Goal: Navigation & Orientation: Find specific page/section

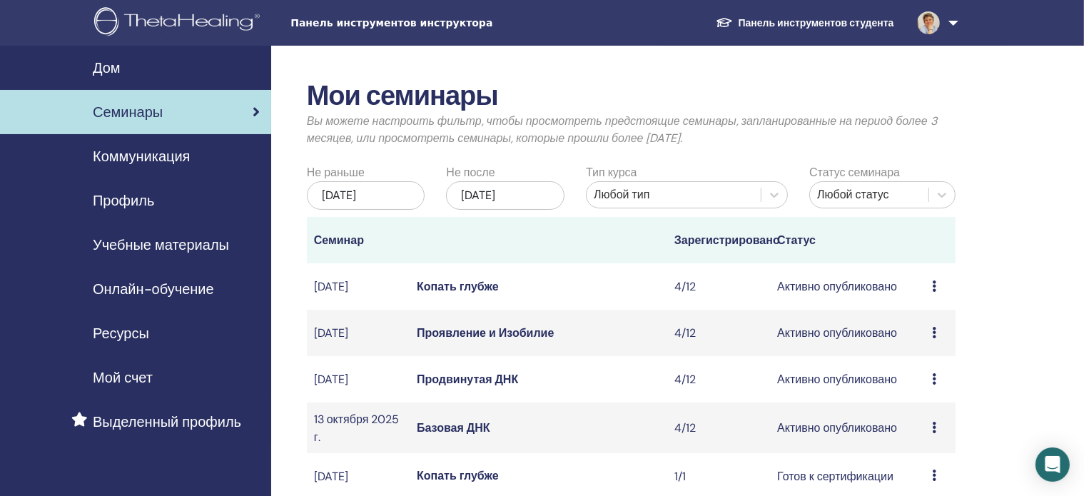
click at [128, 199] on font "Профиль" at bounding box center [123, 200] width 61 height 19
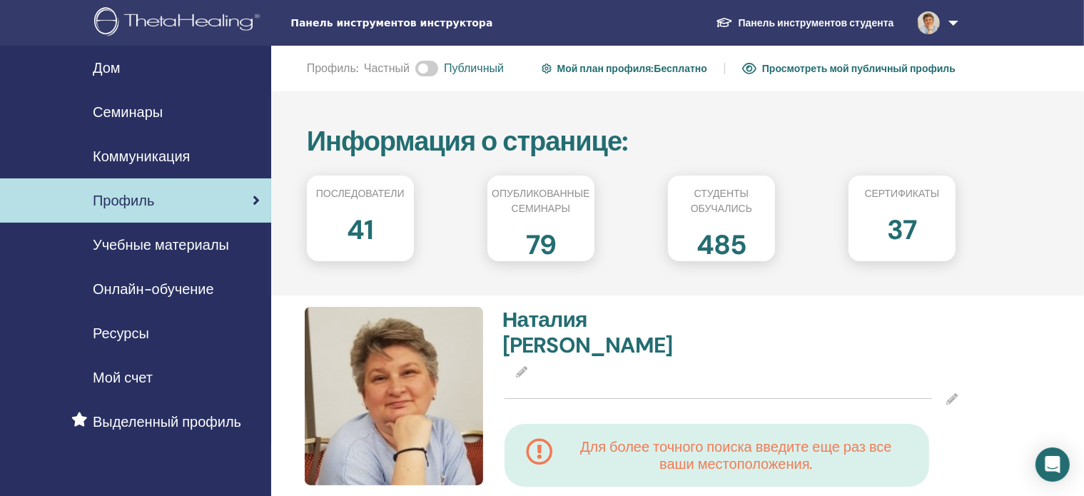
click at [113, 111] on font "Семинары" at bounding box center [128, 112] width 70 height 19
